Goal: Navigation & Orientation: Find specific page/section

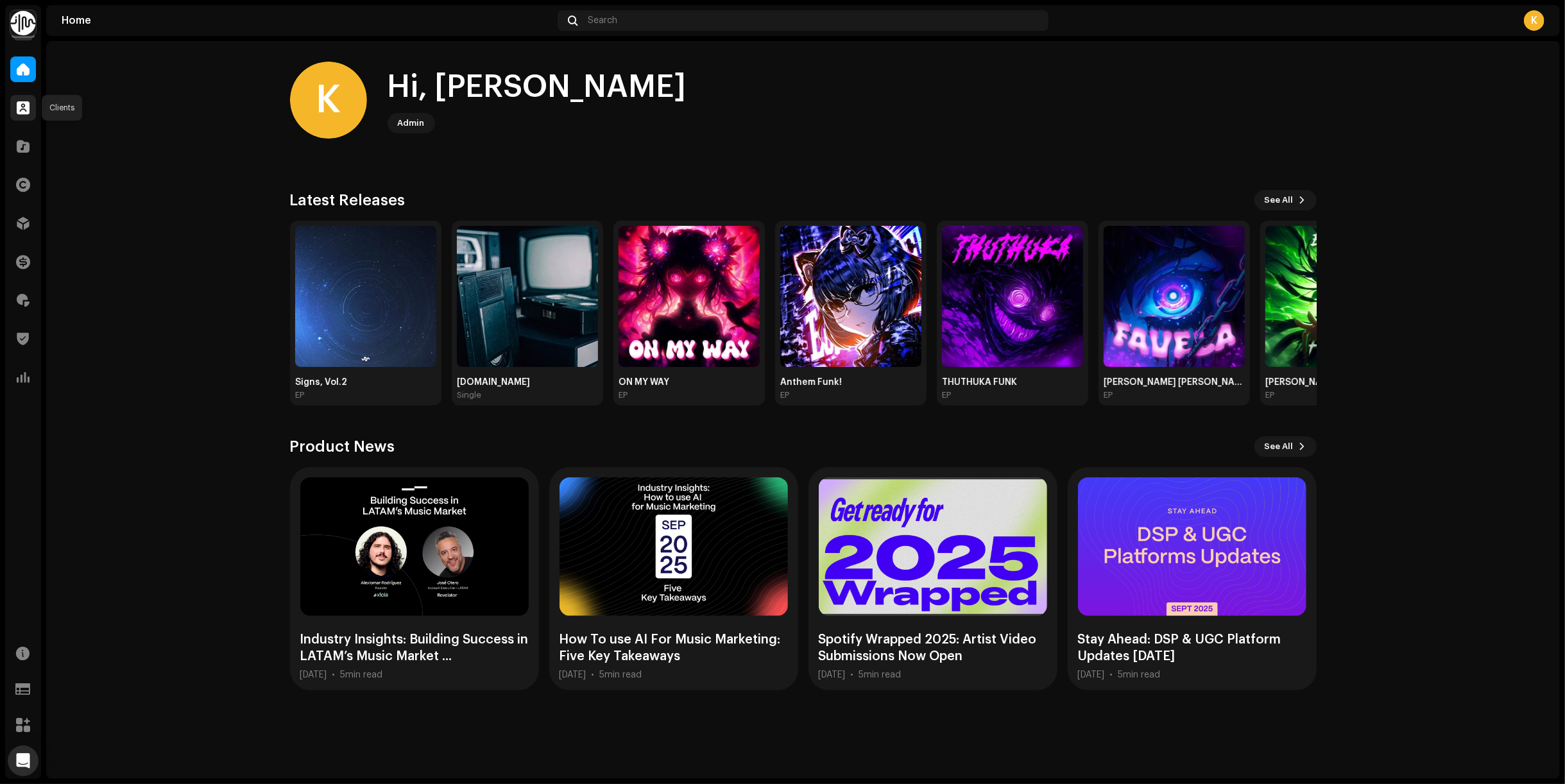
click at [18, 107] on span at bounding box center [23, 108] width 13 height 11
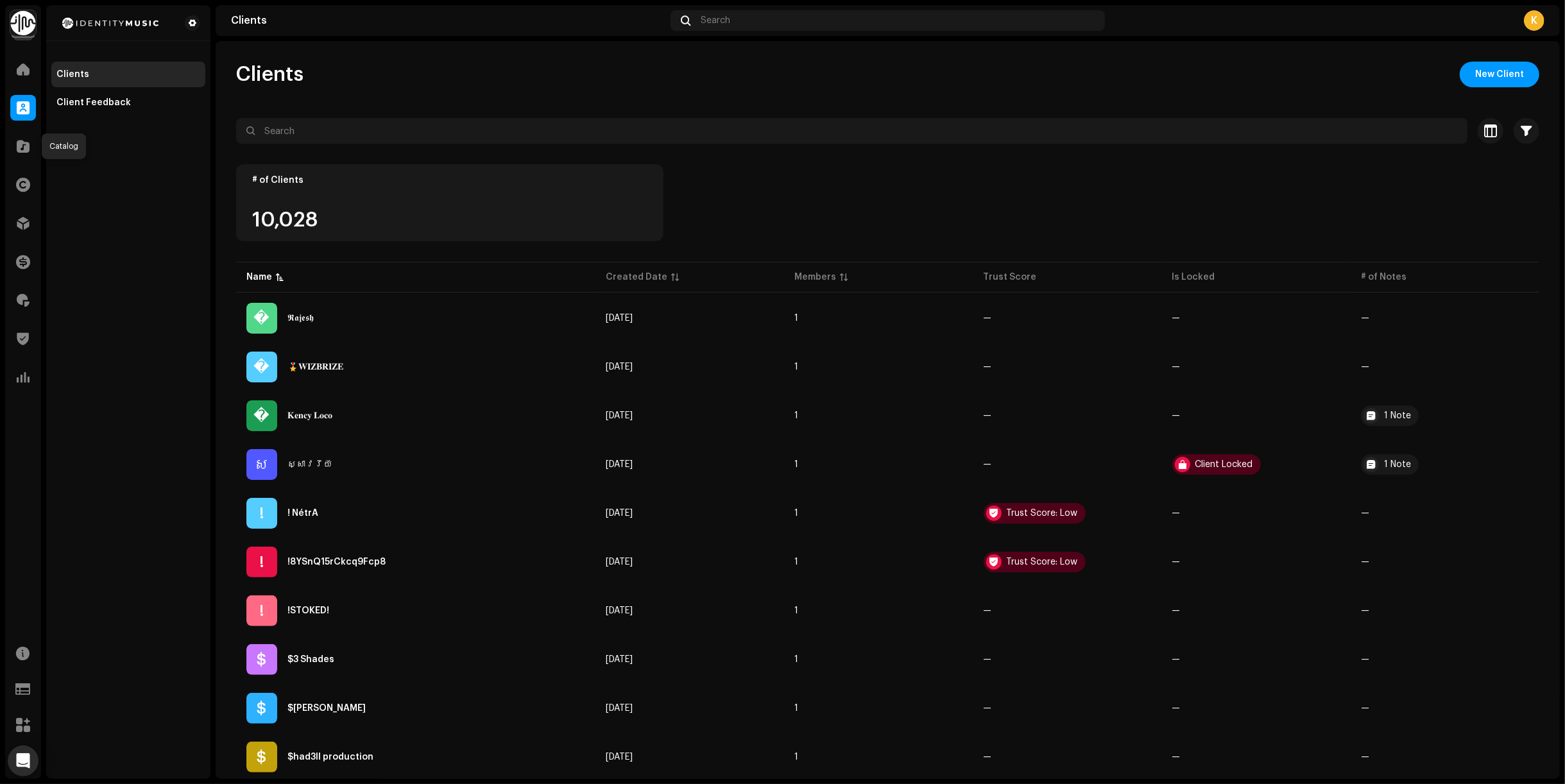
click at [21, 160] on div "Catalog" at bounding box center [23, 146] width 36 height 36
click at [21, 141] on span at bounding box center [23, 146] width 13 height 11
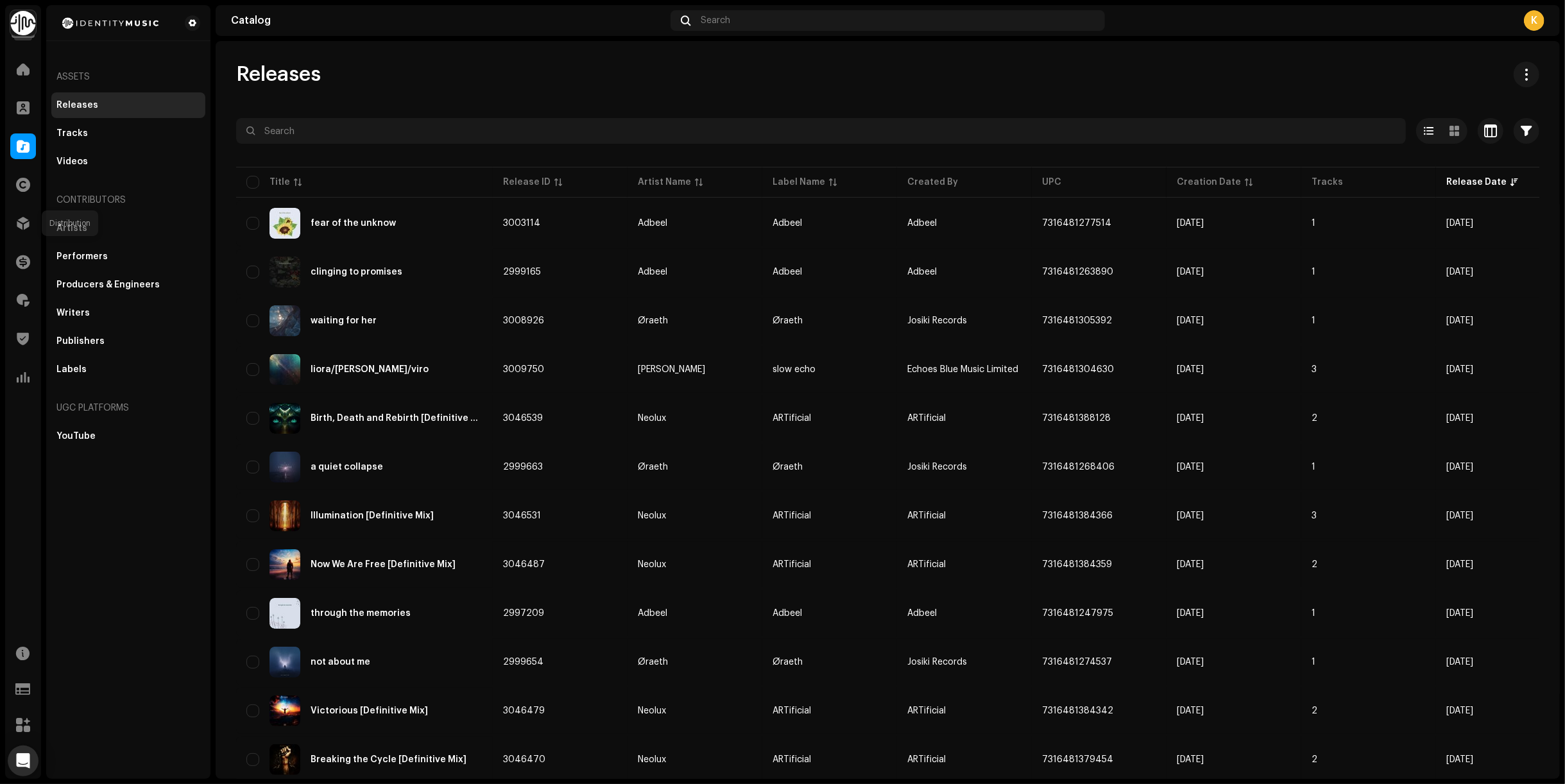
click at [5, 236] on div "Distribution" at bounding box center [23, 223] width 36 height 36
click at [11, 228] on div at bounding box center [23, 223] width 26 height 26
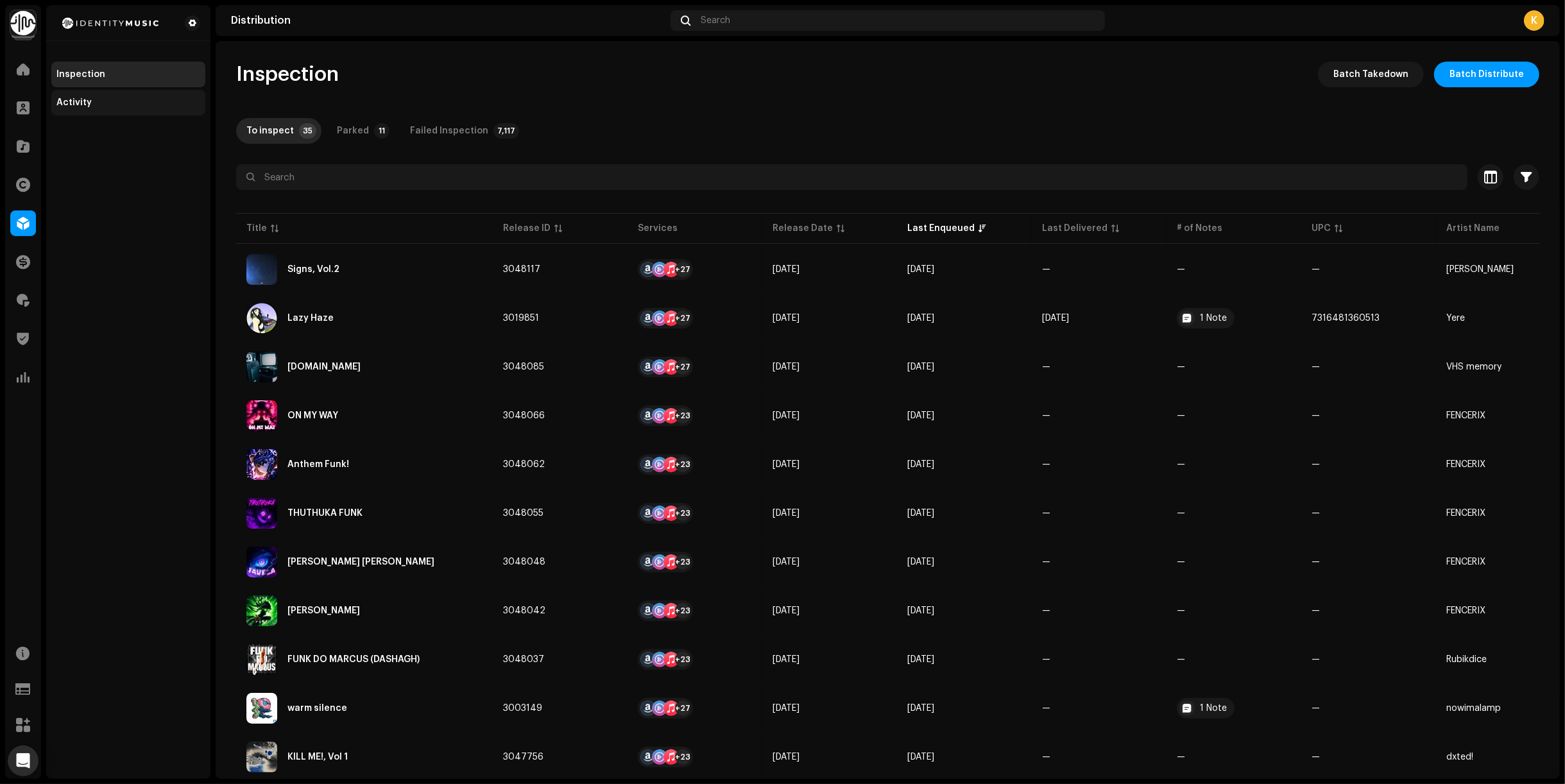
click at [88, 94] on div "Activity" at bounding box center [128, 102] width 154 height 26
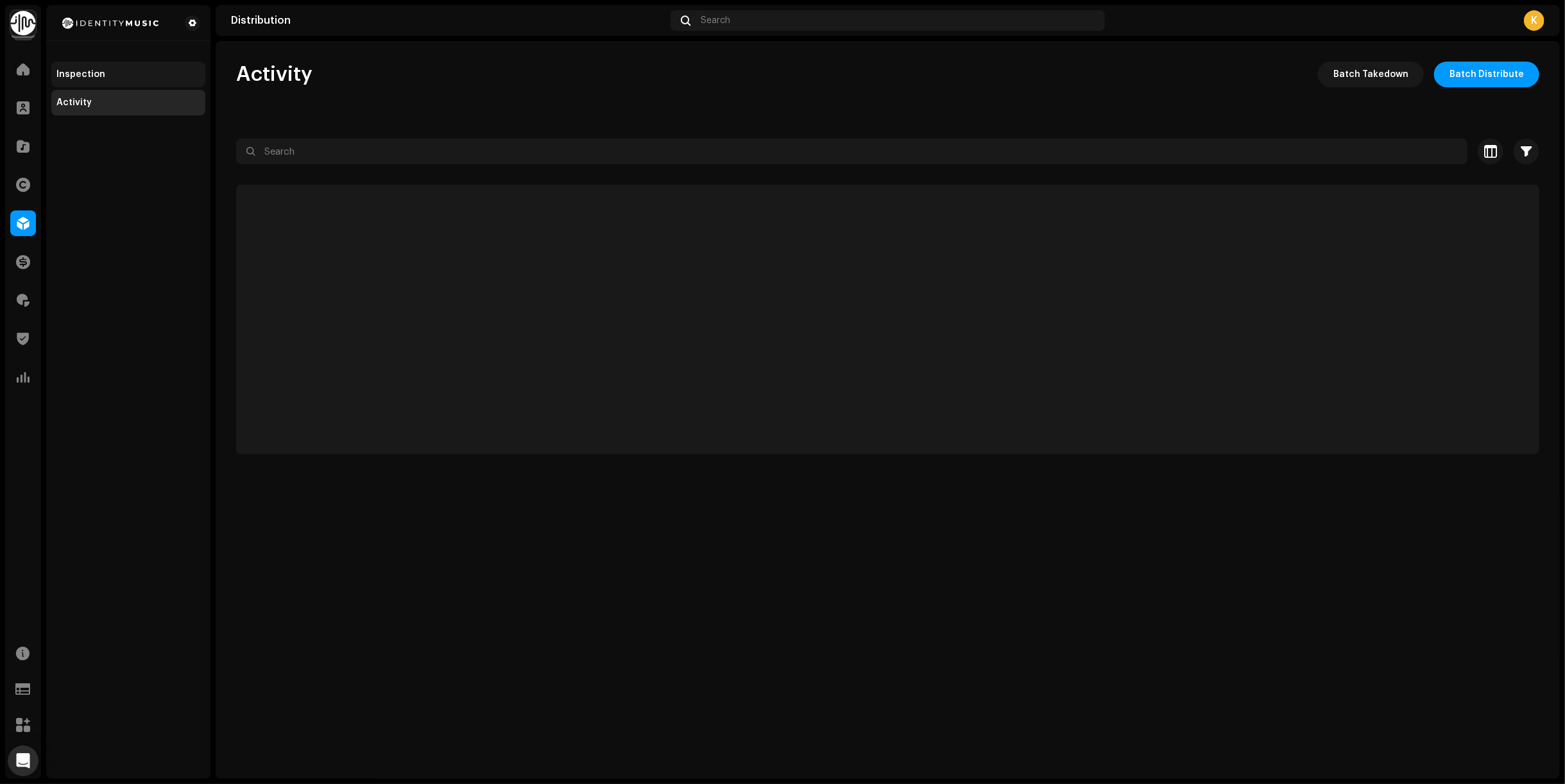
click at [94, 82] on div "Inspection" at bounding box center [128, 74] width 154 height 26
